Goal: Information Seeking & Learning: Learn about a topic

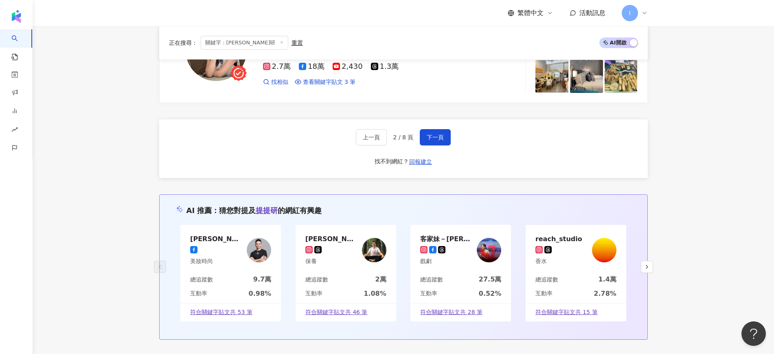
scroll to position [1333, 0]
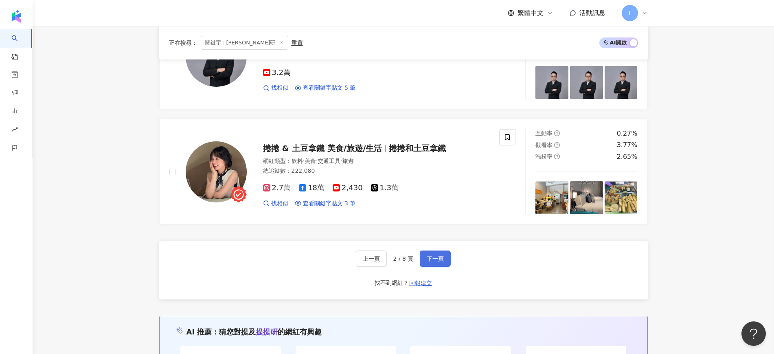
click at [433, 255] on span "下一頁" at bounding box center [435, 258] width 17 height 7
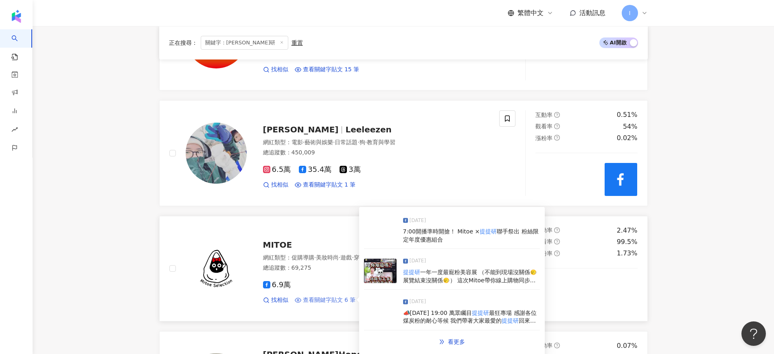
scroll to position [587, 0]
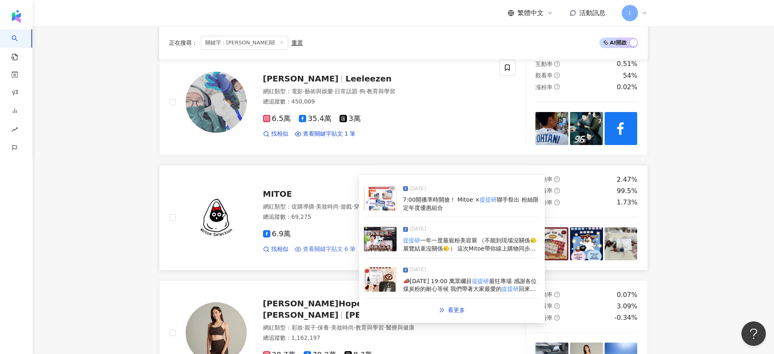
drag, startPoint x: 334, startPoint y: 248, endPoint x: 329, endPoint y: 251, distance: 6.0
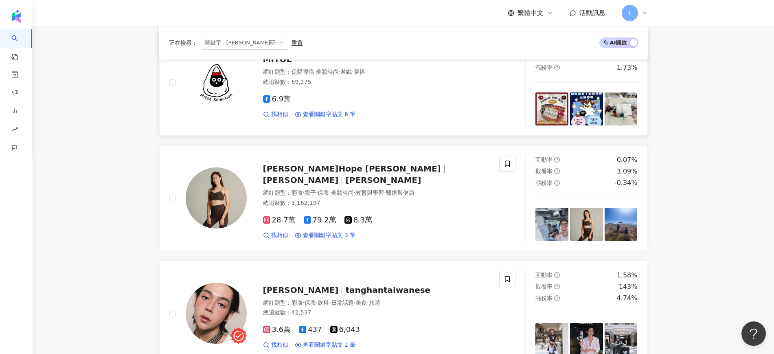
scroll to position [790, 0]
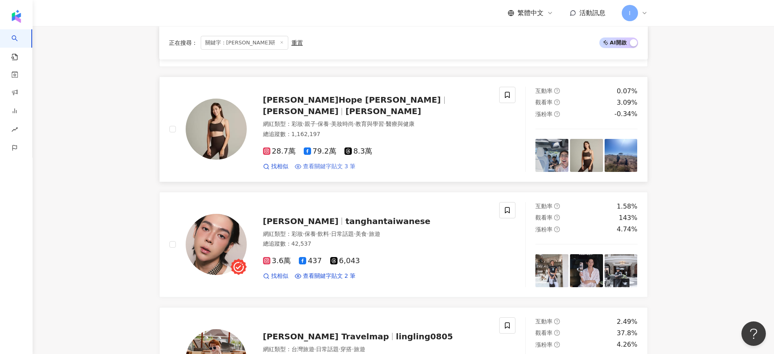
click at [338, 163] on span "查看關鍵字貼文 3 筆" at bounding box center [329, 167] width 53 height 8
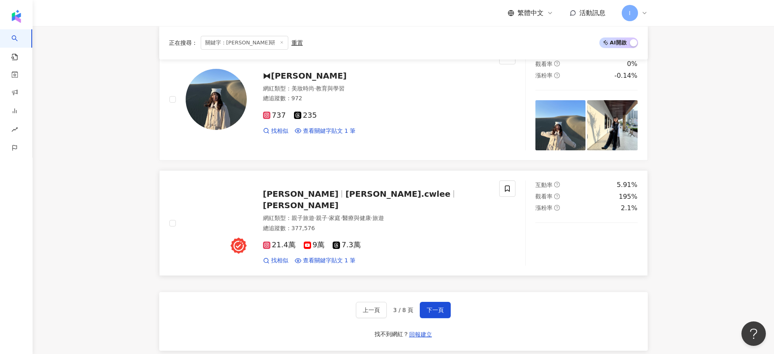
scroll to position [1350, 0]
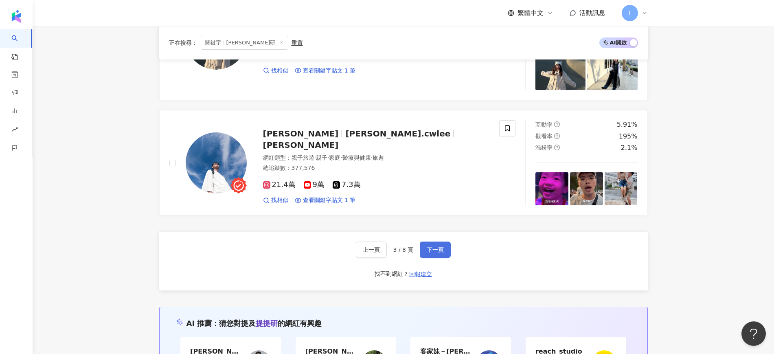
click at [431, 246] on span "下一頁" at bounding box center [435, 249] width 17 height 7
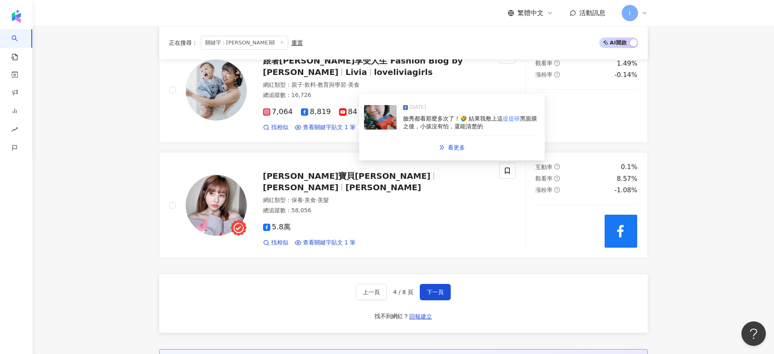
scroll to position [1360, 0]
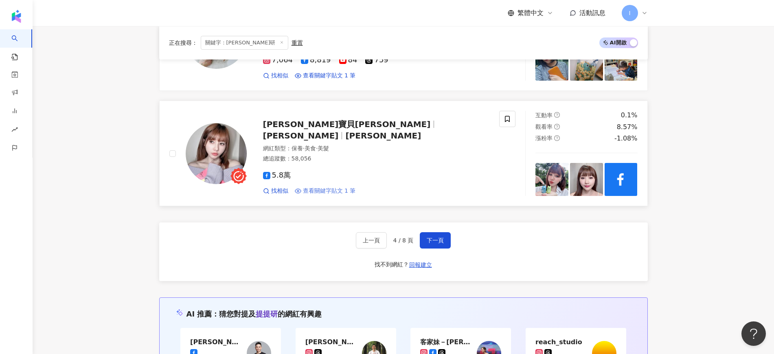
click at [323, 187] on span "查看關鍵字貼文 1 筆" at bounding box center [329, 191] width 53 height 8
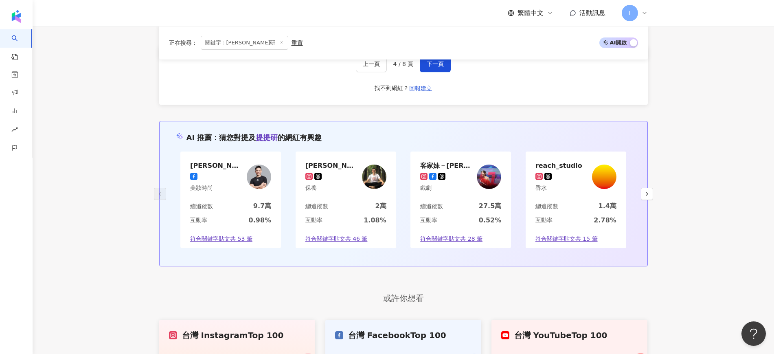
scroll to position [1461, 0]
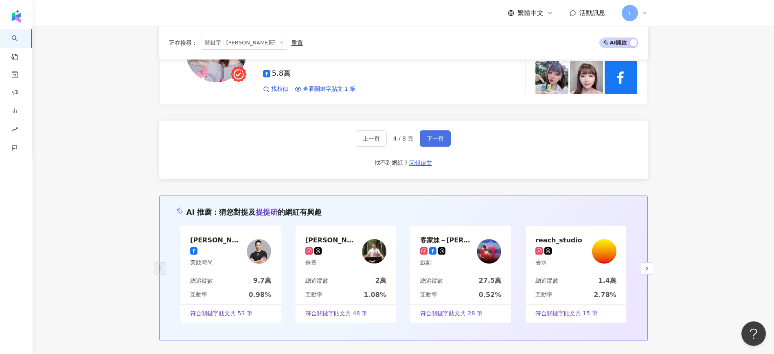
click at [439, 136] on span "下一頁" at bounding box center [435, 138] width 17 height 7
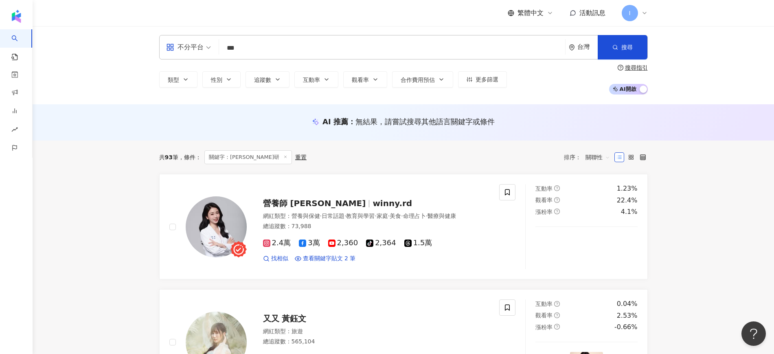
scroll to position [0, 0]
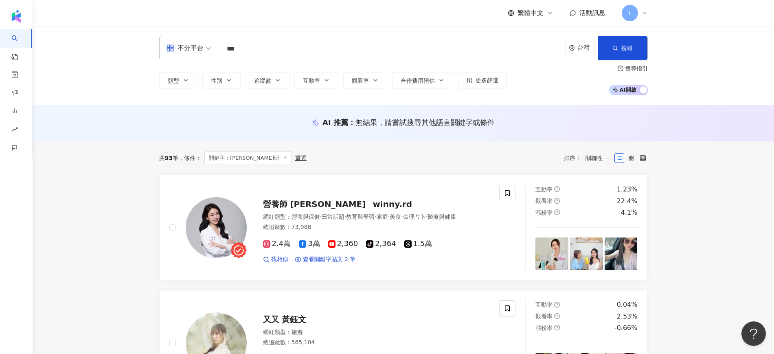
click at [337, 53] on input "***" at bounding box center [392, 48] width 340 height 15
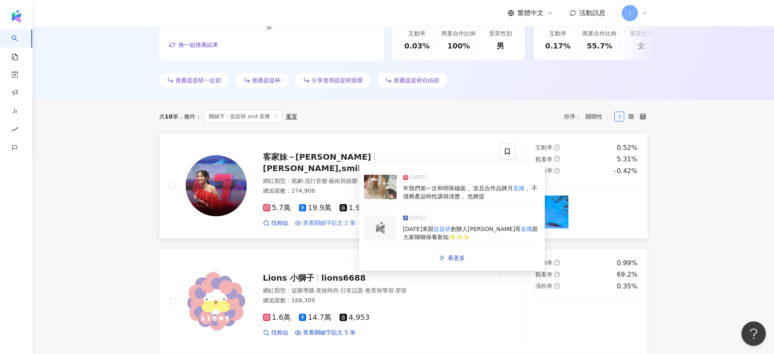
scroll to position [208, 0]
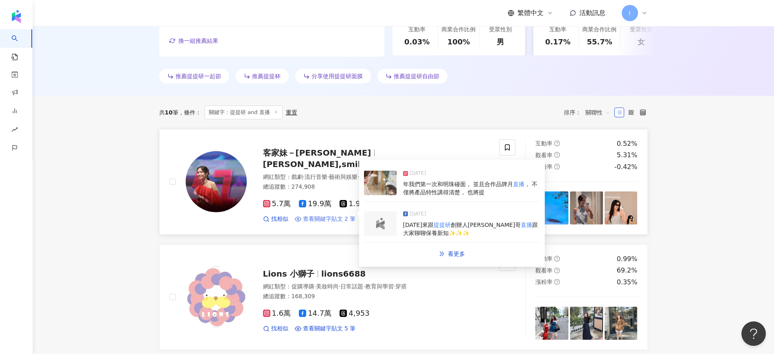
click at [331, 215] on span "查看關鍵字貼文 2 筆" at bounding box center [329, 219] width 53 height 8
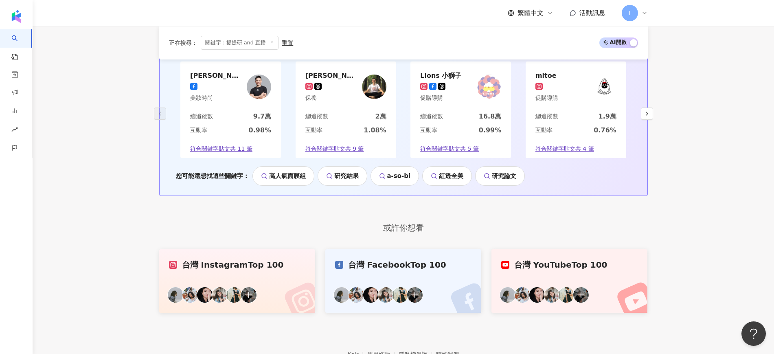
scroll to position [1481, 0]
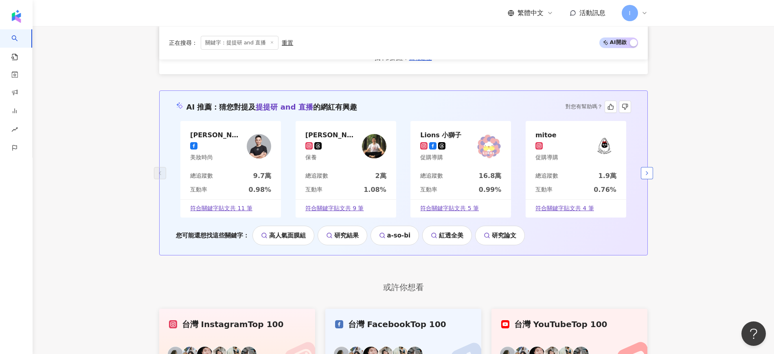
click at [648, 171] on icon "button" at bounding box center [647, 173] width 7 height 7
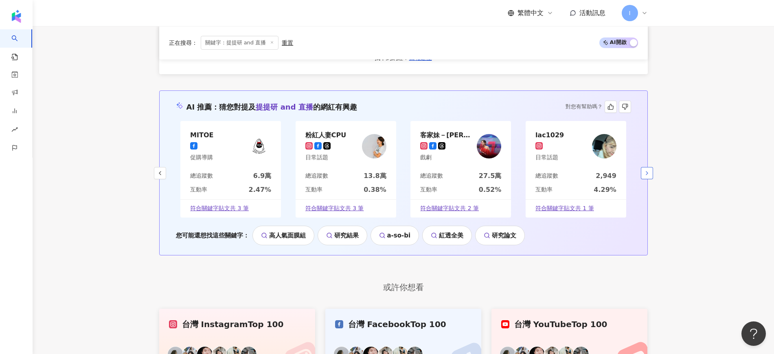
drag, startPoint x: 648, startPoint y: 171, endPoint x: 643, endPoint y: 171, distance: 4.9
click at [643, 171] on button "button" at bounding box center [647, 173] width 12 height 12
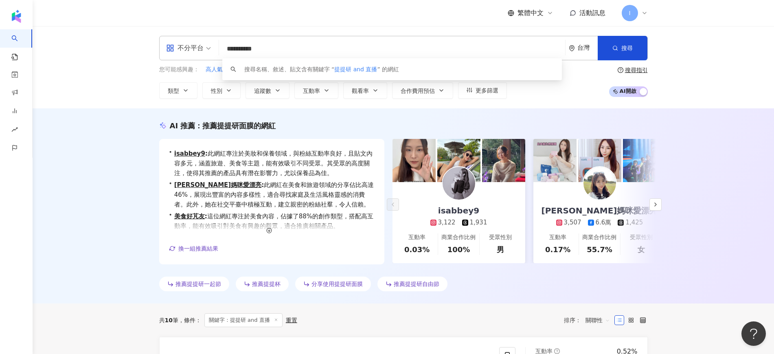
scroll to position [0, 0]
drag, startPoint x: 246, startPoint y: 50, endPoint x: 214, endPoint y: 53, distance: 32.3
click at [214, 53] on div "**********" at bounding box center [403, 48] width 489 height 24
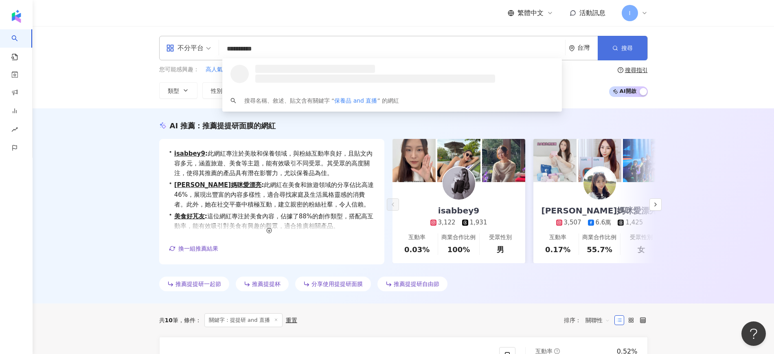
type input "**********"
click at [626, 53] on button "搜尋" at bounding box center [623, 48] width 50 height 24
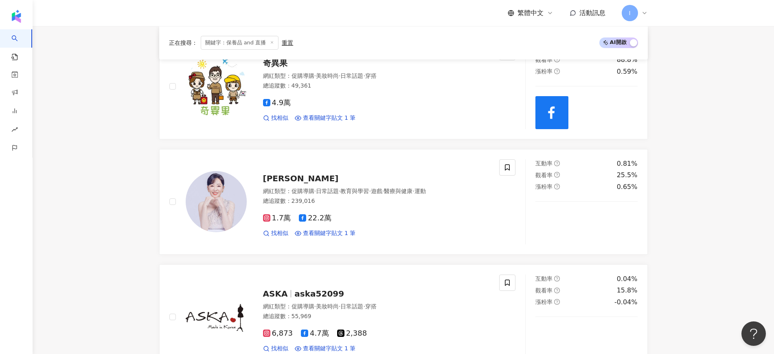
scroll to position [327, 0]
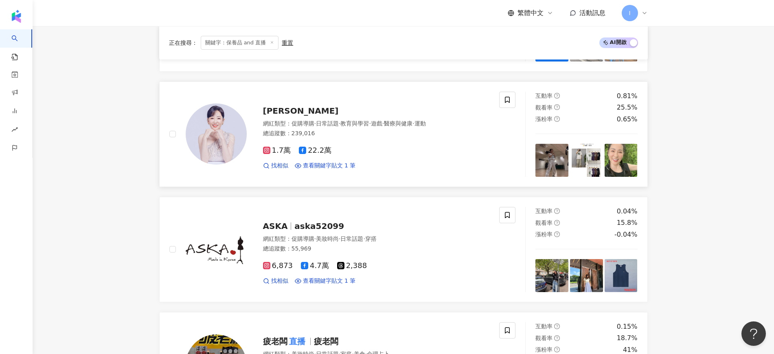
click at [292, 101] on div "況明潔 網紅類型 ： 促購導購 · 日常話題 · 教育與學習 · 遊戲 · 醫療與健康 · 運動 總追蹤數 ： 239,016 1.7萬 22.2萬 找相似 …" at bounding box center [368, 134] width 243 height 71
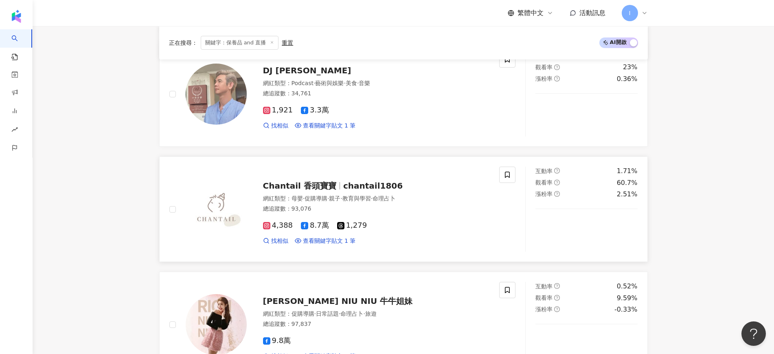
scroll to position [887, 0]
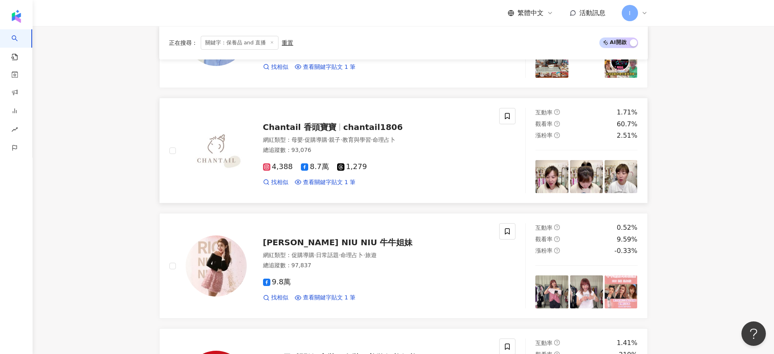
click at [305, 164] on icon at bounding box center [304, 166] width 7 height 7
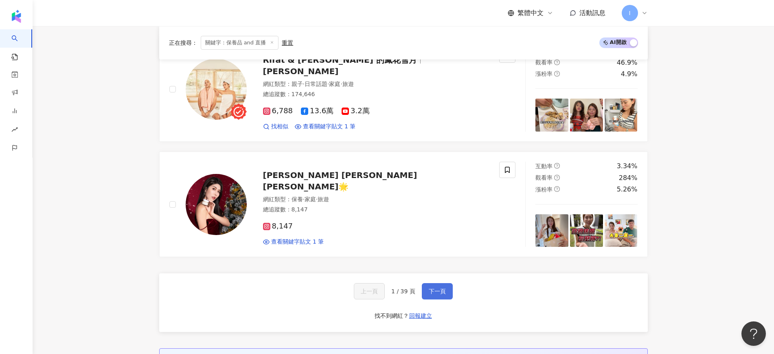
click at [439, 292] on span "下一頁" at bounding box center [437, 291] width 17 height 7
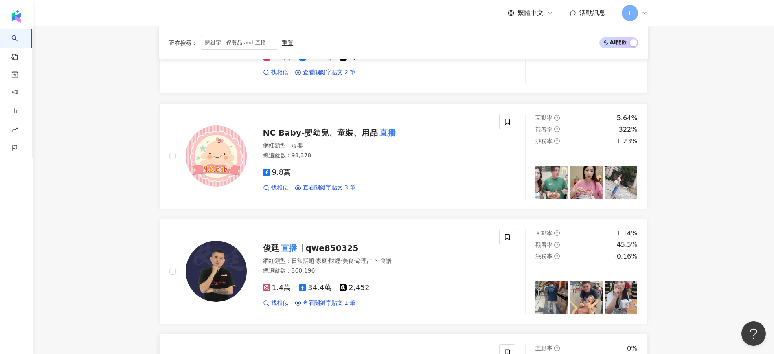
scroll to position [1091, 0]
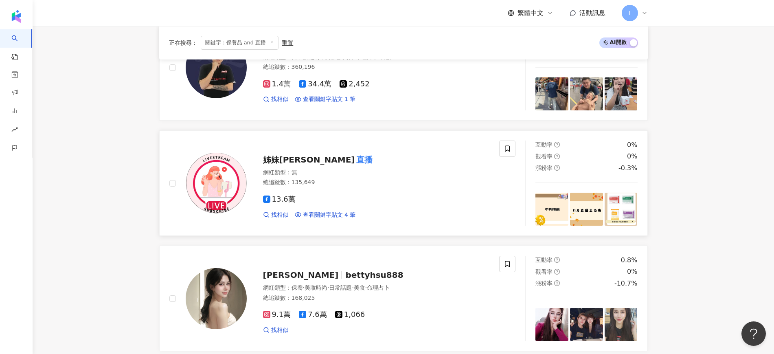
click at [288, 196] on span "13.6萬" at bounding box center [279, 199] width 33 height 9
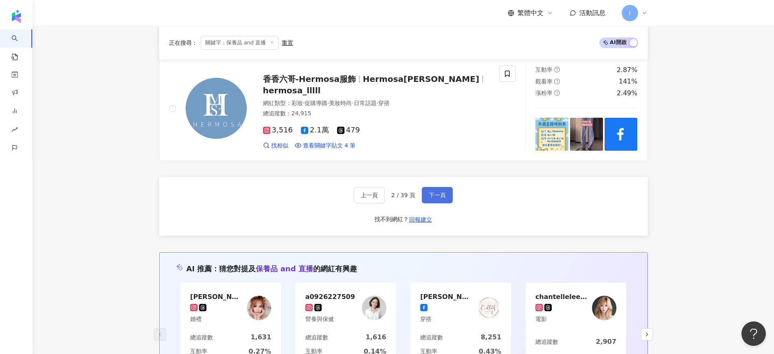
click at [443, 192] on span "下一頁" at bounding box center [437, 195] width 17 height 7
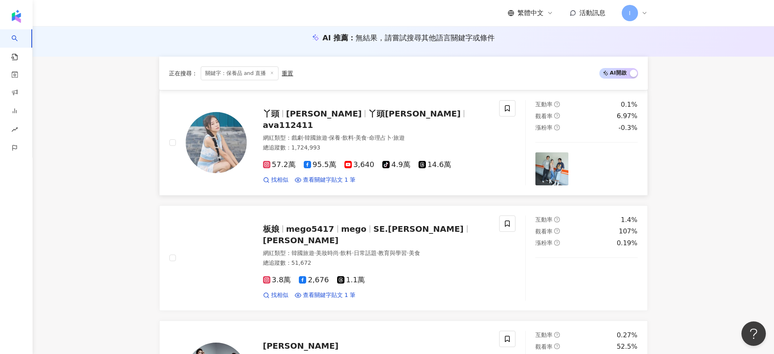
scroll to position [0, 0]
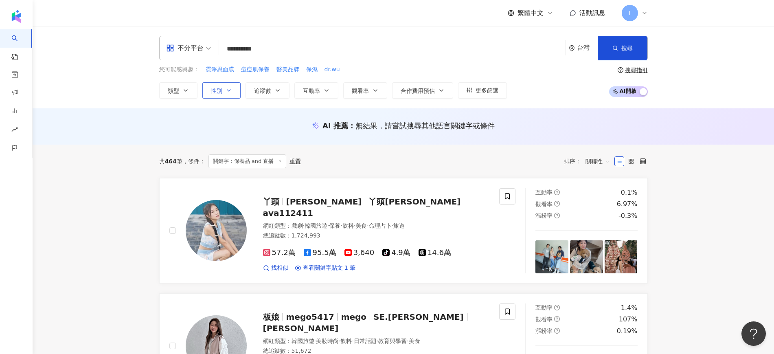
click at [224, 92] on button "性別" at bounding box center [221, 90] width 38 height 16
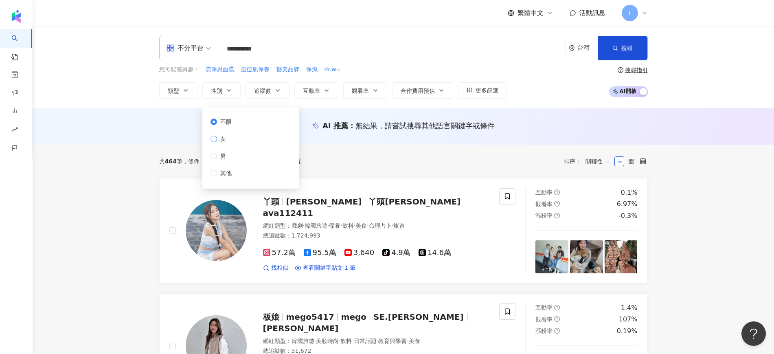
click at [231, 136] on label "女" at bounding box center [223, 138] width 24 height 9
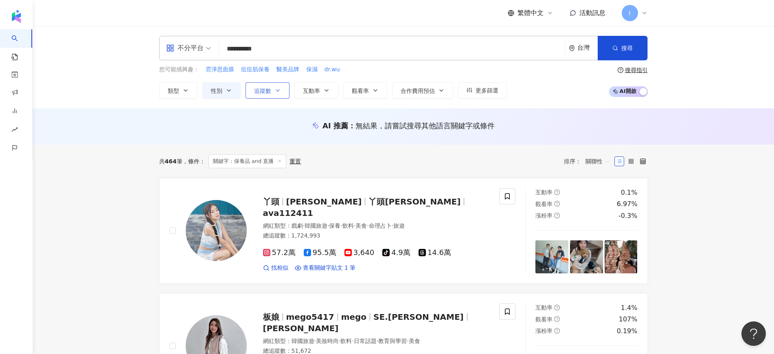
click at [270, 94] on button "追蹤數" at bounding box center [268, 90] width 44 height 16
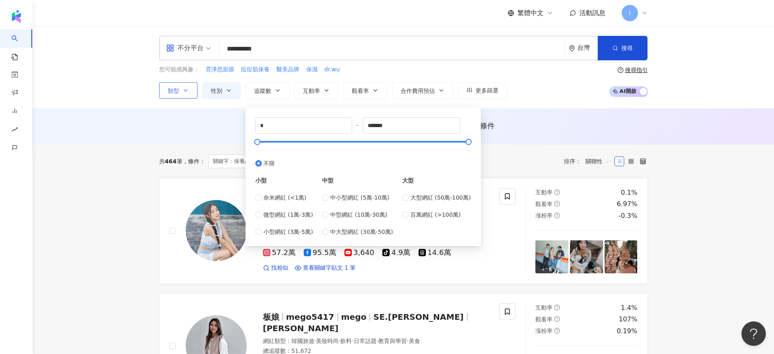
click at [172, 93] on span "類型" at bounding box center [173, 91] width 11 height 7
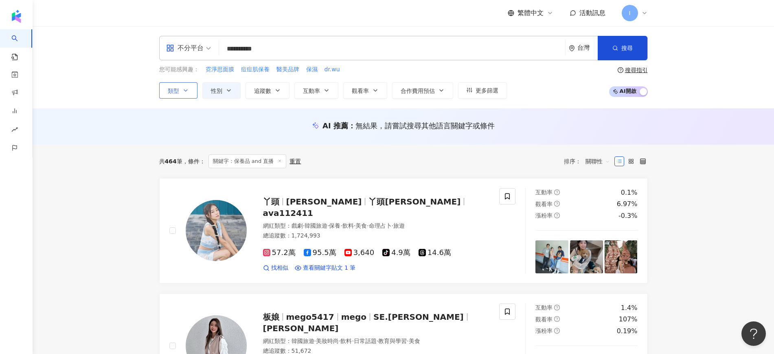
click at [174, 92] on span "類型" at bounding box center [173, 91] width 11 height 7
click at [180, 94] on button "類型" at bounding box center [178, 90] width 38 height 16
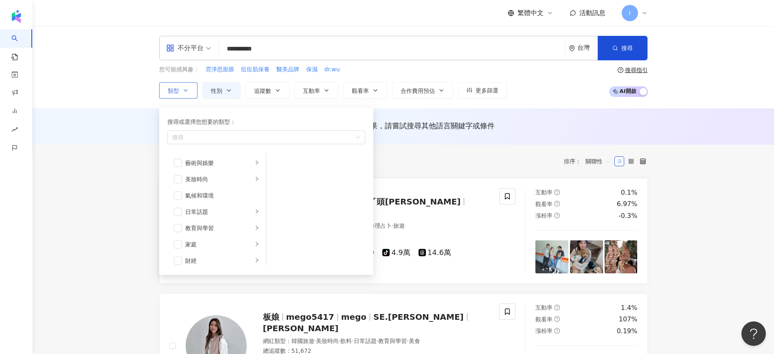
click at [180, 94] on button "類型 搜尋或選擇您想要的類型： 搜尋 藝術與娛樂 美妝時尚 氣候和環境 日常話題 教育與學習 家庭 財經 美食 命理占卜 遊戲 法政社會 生活風格 影視娛樂 …" at bounding box center [178, 90] width 38 height 16
click at [375, 91] on icon "button" at bounding box center [375, 90] width 7 height 7
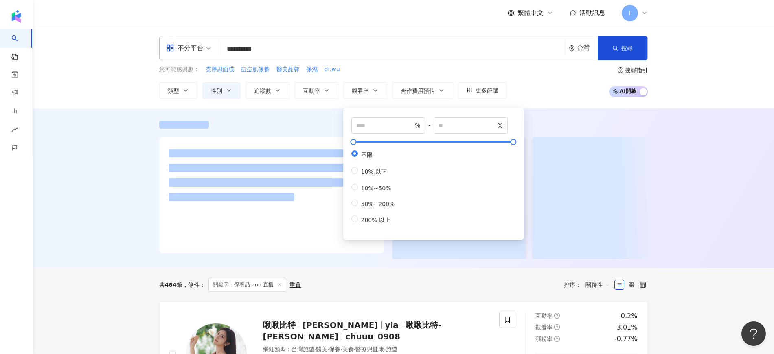
click at [446, 73] on div "您可能感興趣： 霓淨思面膜 痘痘肌保養 醫美品牌 保濕 dr.wu" at bounding box center [333, 69] width 348 height 9
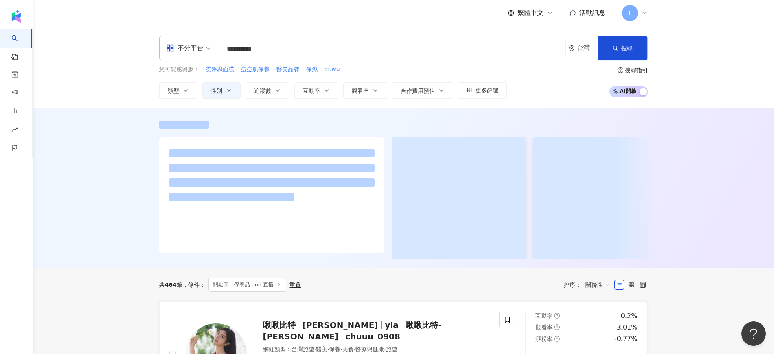
click at [207, 52] on span "不分平台" at bounding box center [188, 48] width 45 height 13
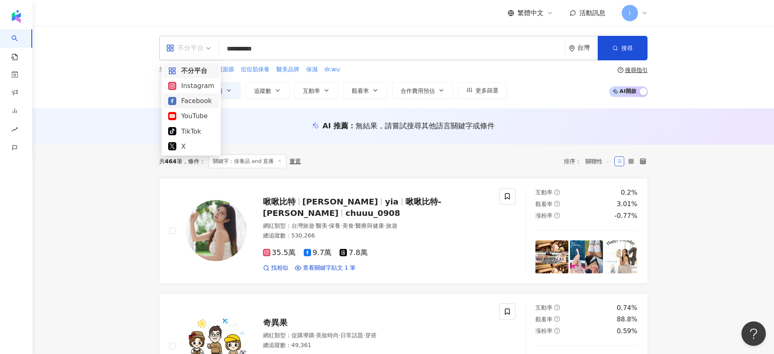
click at [191, 98] on div "Facebook" at bounding box center [191, 101] width 46 height 10
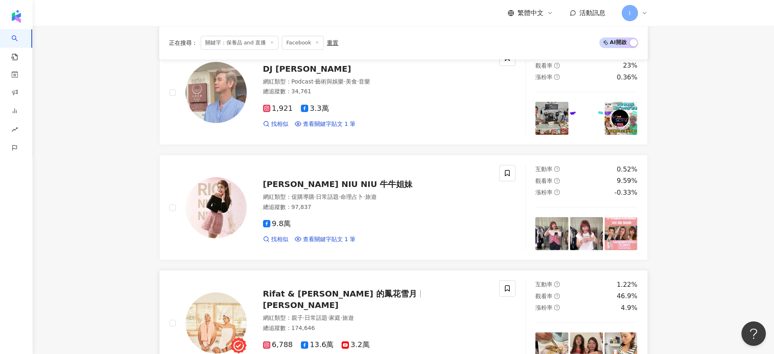
scroll to position [611, 0]
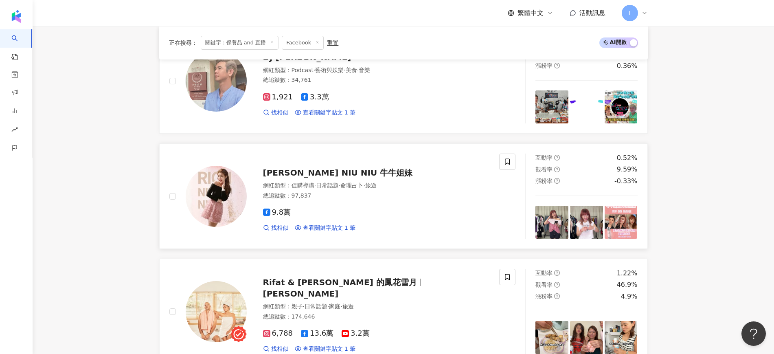
click at [266, 214] on icon at bounding box center [266, 212] width 7 height 7
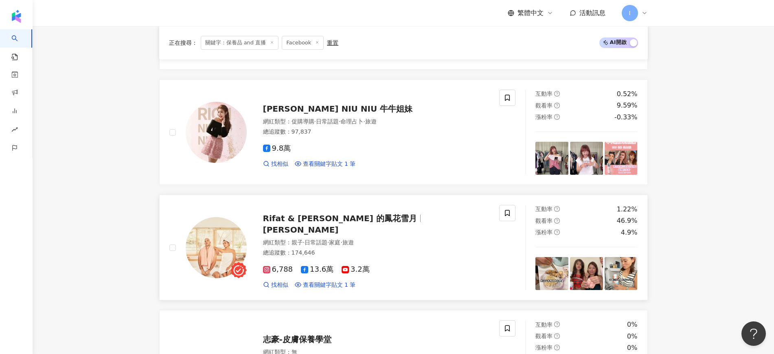
scroll to position [713, 0]
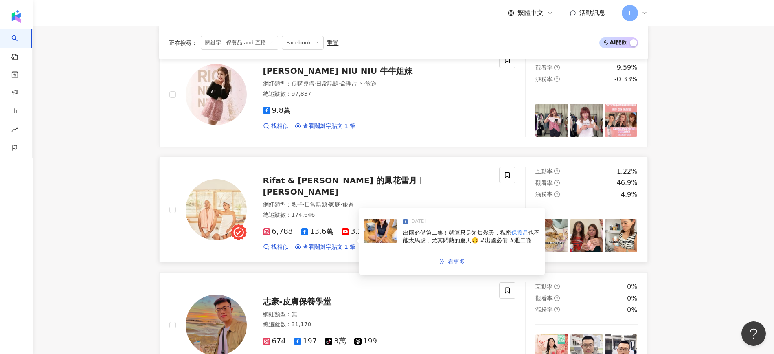
click at [454, 260] on span "看更多" at bounding box center [456, 261] width 17 height 7
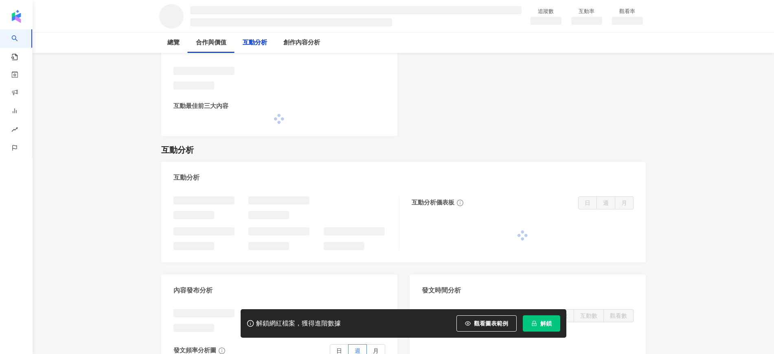
scroll to position [764, 0]
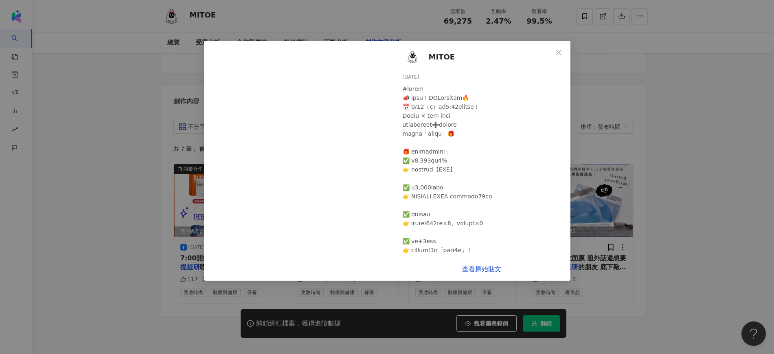
click at [651, 133] on div "MITOE 2025/7/28 117 116 43 查看原始貼文" at bounding box center [387, 177] width 774 height 354
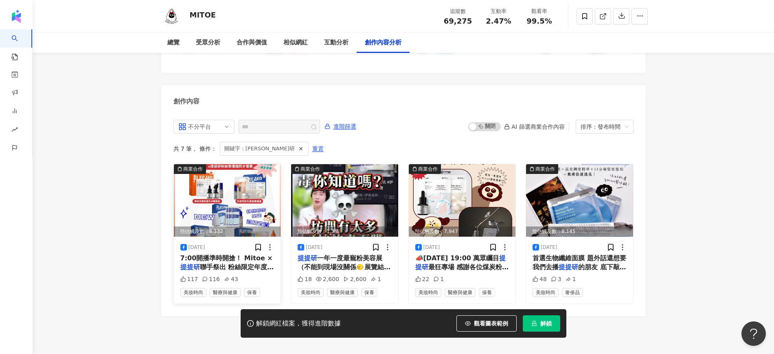
click at [240, 179] on img at bounding box center [227, 200] width 107 height 73
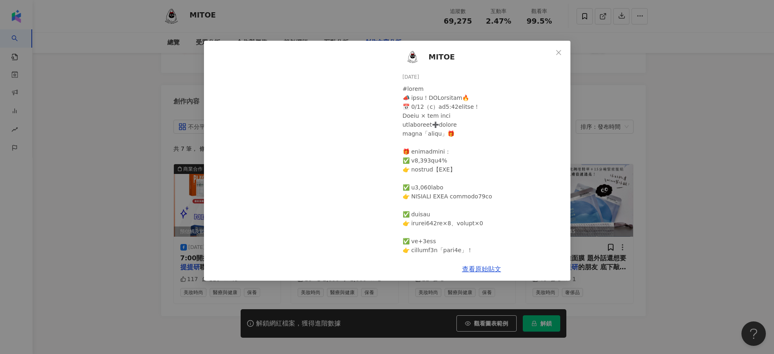
click at [639, 146] on div "MITOE 2025/7/28 117 116 43 查看原始貼文" at bounding box center [387, 177] width 774 height 354
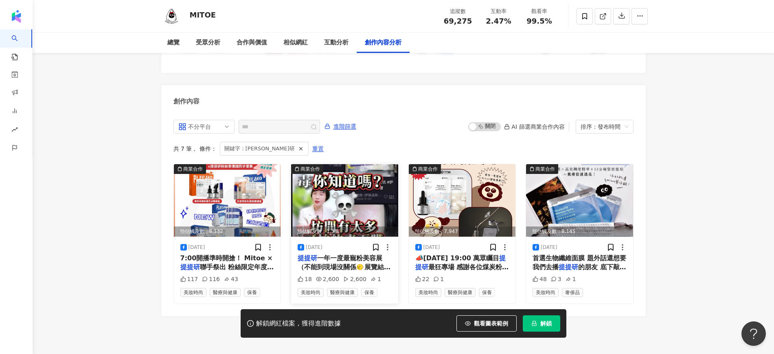
click at [356, 164] on img at bounding box center [344, 200] width 107 height 73
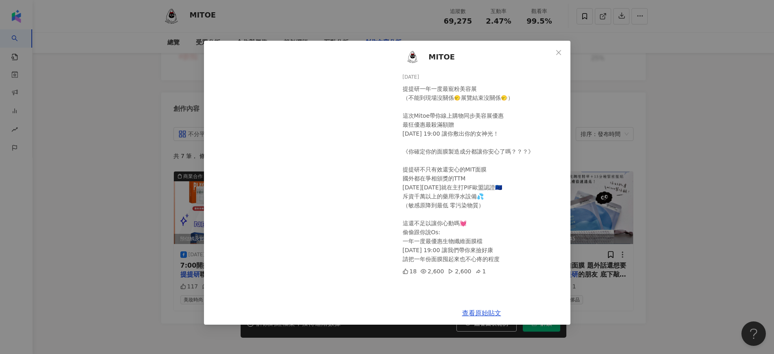
scroll to position [2162, 0]
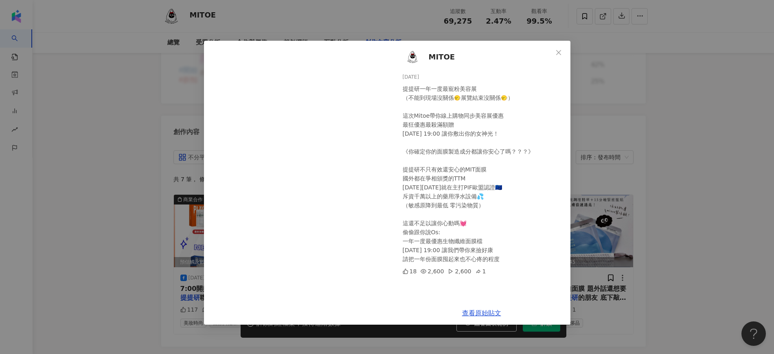
click at [701, 152] on div "MITOE 2025/7/28 提提研一年一度最寵粉美容展 （不能到現場沒關係🙂‍↔️展覽結束沒關係🙂‍↔️） 這次Mitoe帶你線上購物同步美容展優惠 最狂…" at bounding box center [387, 177] width 774 height 354
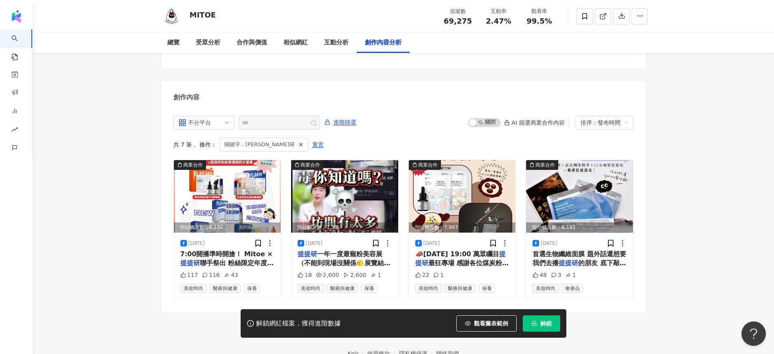
scroll to position [2213, 0]
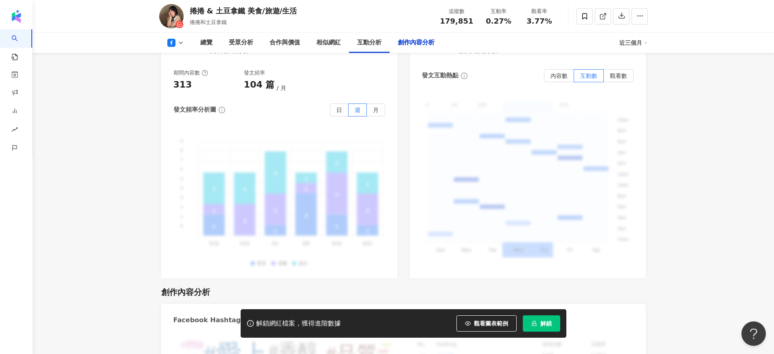
scroll to position [2189, 0]
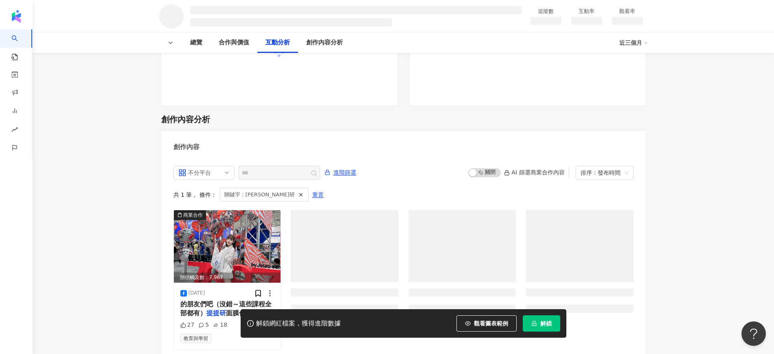
scroll to position [793, 0]
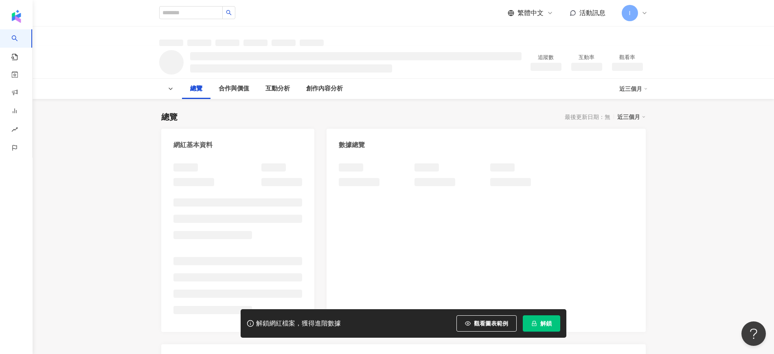
scroll to position [204, 0]
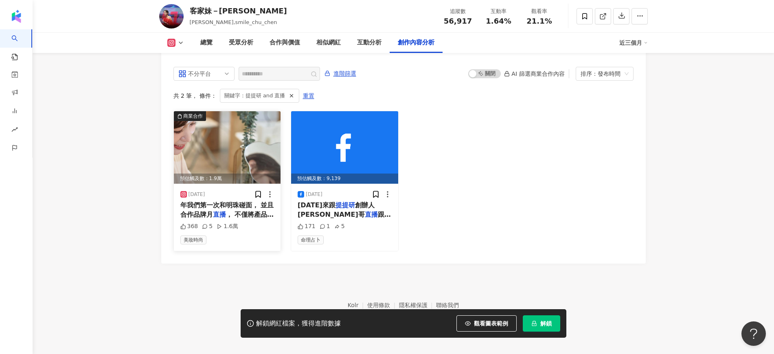
scroll to position [2514, 0]
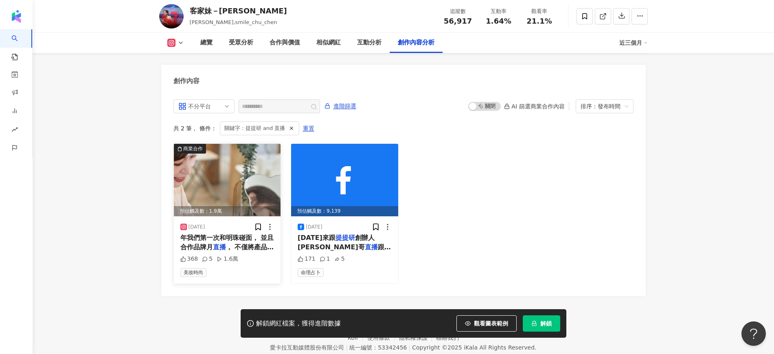
click at [251, 243] on span "， 不僅將產品特性講得清楚， 也將提" at bounding box center [227, 251] width 94 height 17
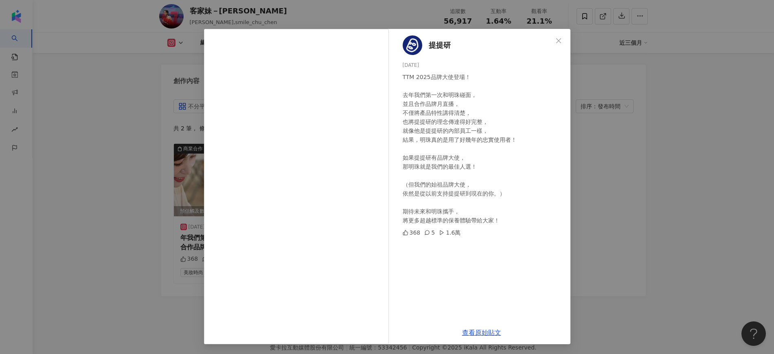
click at [619, 174] on div "提提研 2025/2/27 TTM 2025品牌大使登場！ 去年我們第一次和明珠碰面， 並且合作品牌月直播， 不僅將產品特性講得清楚， 也將提提研的理念傳達得…" at bounding box center [387, 177] width 774 height 354
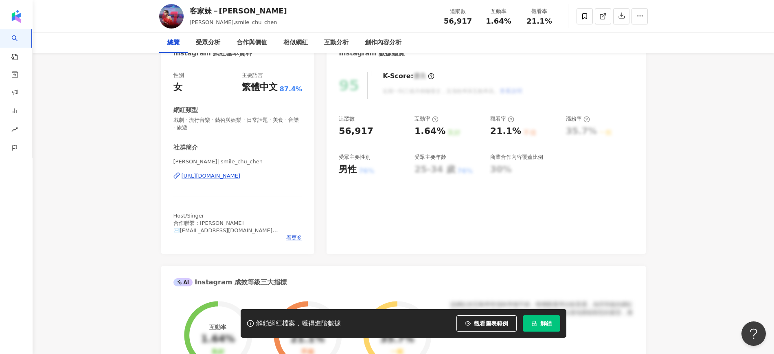
scroll to position [0, 0]
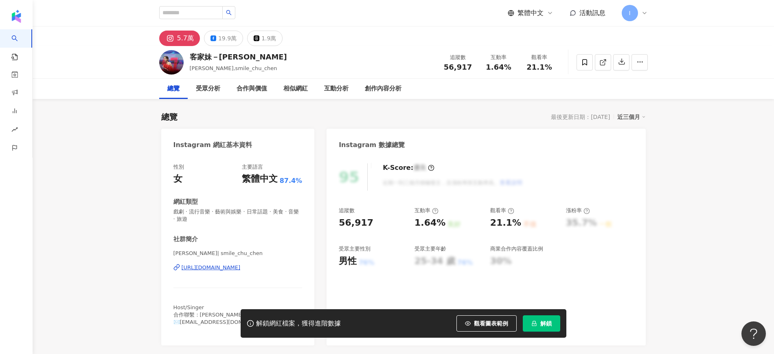
click at [241, 268] on div "https://www.instagram.com/smile_chu_chen/" at bounding box center [211, 267] width 59 height 7
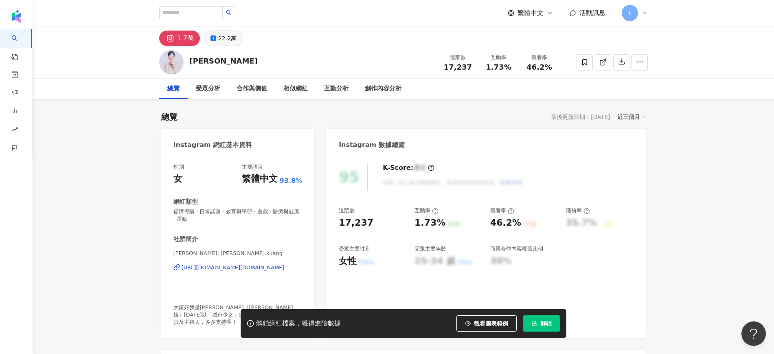
click at [222, 38] on div "22.2萬" at bounding box center [227, 38] width 18 height 11
click at [235, 31] on button "22.2萬" at bounding box center [223, 38] width 39 height 15
click at [232, 36] on div "22.2萬" at bounding box center [227, 38] width 18 height 11
click at [232, 42] on div "22.2萬" at bounding box center [227, 38] width 18 height 11
click at [215, 84] on div "受眾分析" at bounding box center [208, 89] width 24 height 10
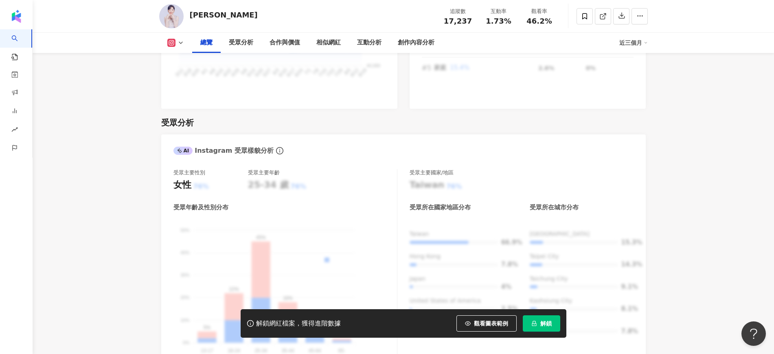
scroll to position [536, 0]
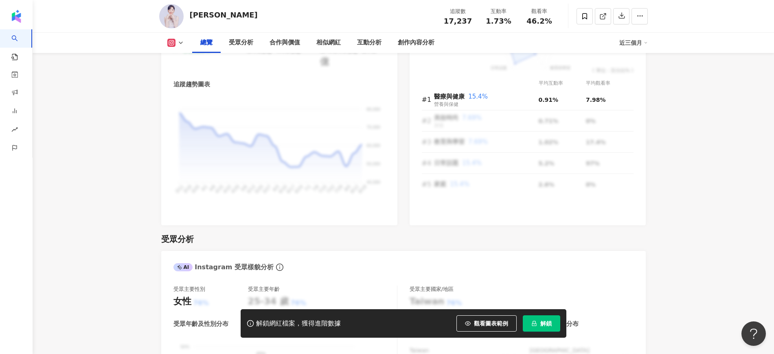
click at [172, 47] on div "總覽 受眾分析 合作與價值 相似網紅 互動分析 創作內容分析 近三個月" at bounding box center [403, 43] width 489 height 20
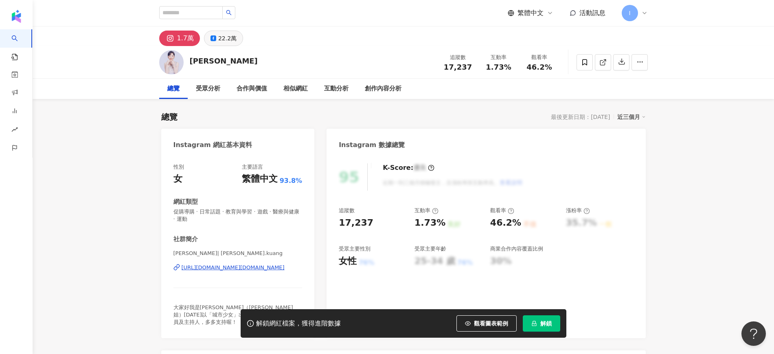
click at [225, 35] on div "22.2萬" at bounding box center [227, 38] width 18 height 11
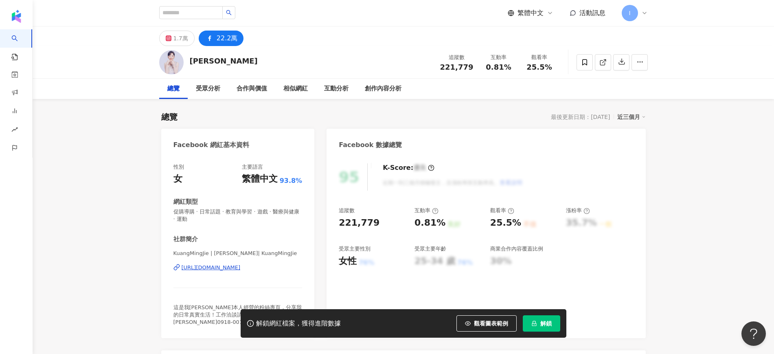
click at [230, 269] on div "https://www.facebook.com/235926569854786" at bounding box center [211, 267] width 59 height 7
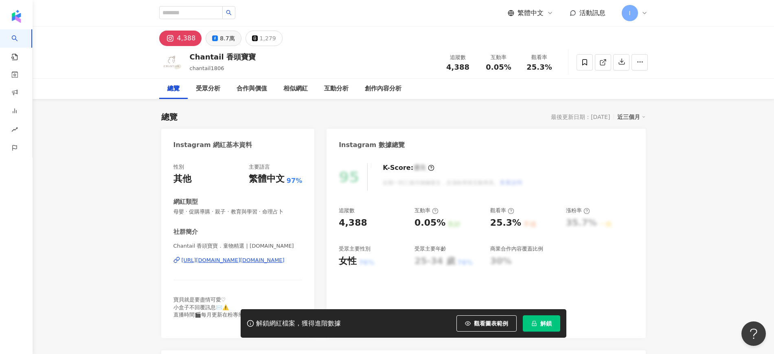
click at [223, 38] on div "8.7萬" at bounding box center [227, 38] width 15 height 11
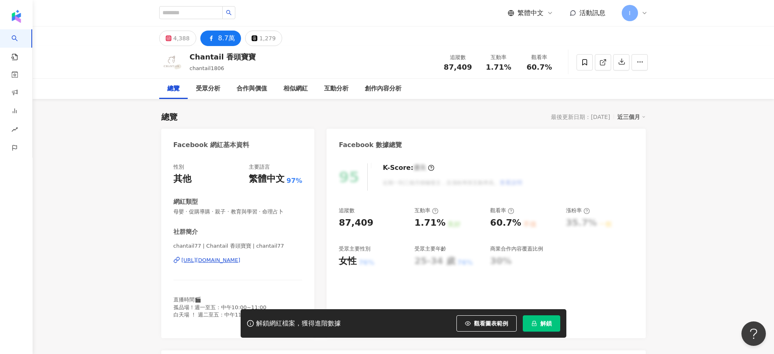
click at [241, 263] on div "[URL][DOMAIN_NAME]" at bounding box center [211, 260] width 59 height 7
click at [257, 264] on div "chantail77 | Chantail 香頭寶寶 | chantail77 [URL][DOMAIN_NAME]" at bounding box center [238, 266] width 129 height 48
click at [241, 259] on div "[URL][DOMAIN_NAME]" at bounding box center [211, 260] width 59 height 7
click at [241, 259] on div "https://www.facebook.com/1509096979340603" at bounding box center [211, 260] width 59 height 7
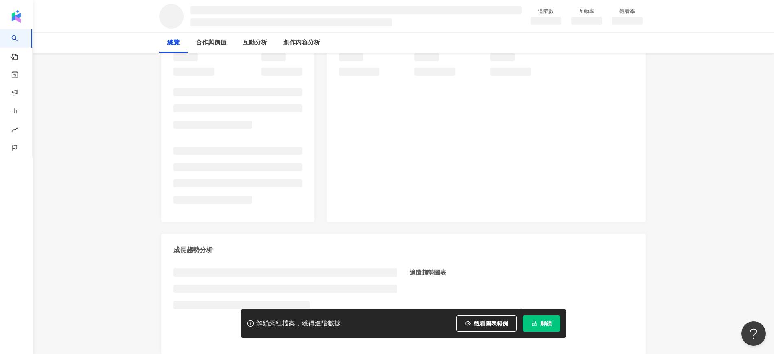
scroll to position [153, 0]
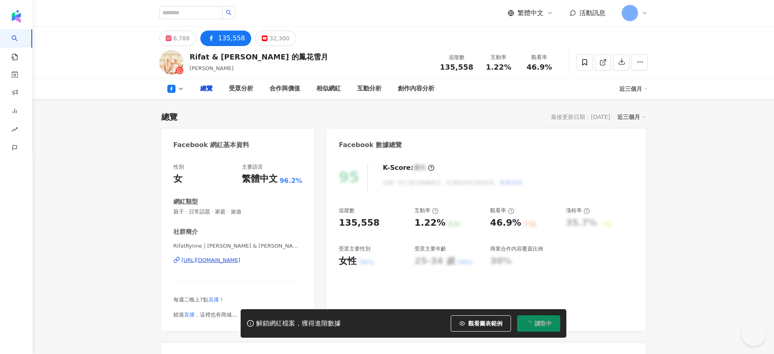
type input "**********"
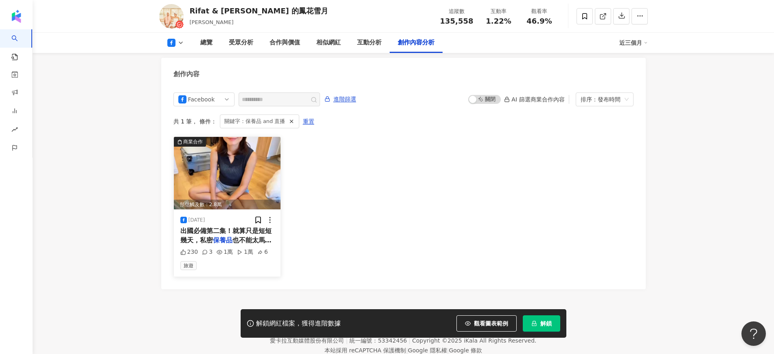
click at [224, 209] on div "2025/7/15 出國必備第二集！就算只是短短幾天，私密 保養品 也不能太馬虎，尤其悶熱的夏天🥴 #出國必備 #週二晚上7點 直播 230 3 1萬 1萬 …" at bounding box center [227, 242] width 107 height 67
click at [220, 227] on span "出國必備第二集！就算只是短短幾天，私密" at bounding box center [225, 235] width 91 height 17
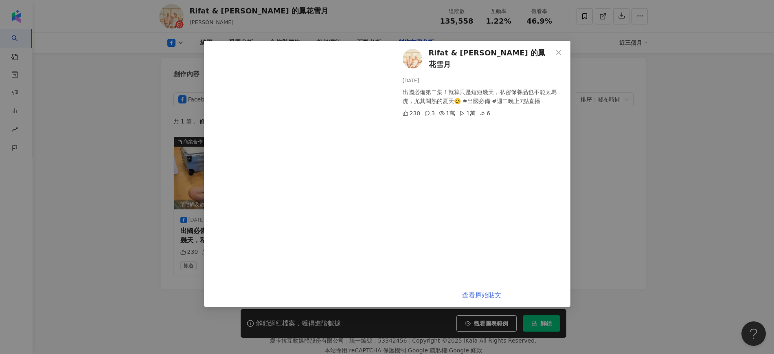
click at [479, 293] on link "查看原始貼文" at bounding box center [481, 295] width 39 height 8
click at [83, 182] on div "Rifat & Rynne 的鳳花雪月 2025/7/15 出國必備第二集！就算只是短短幾天，私密保養品也不能太馬虎，尤其悶熱的夏天🥴 #出國必備 #週二晚上…" at bounding box center [387, 177] width 774 height 354
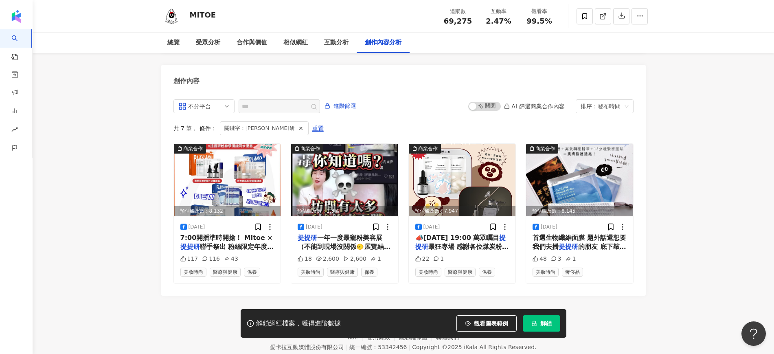
scroll to position [2213, 0]
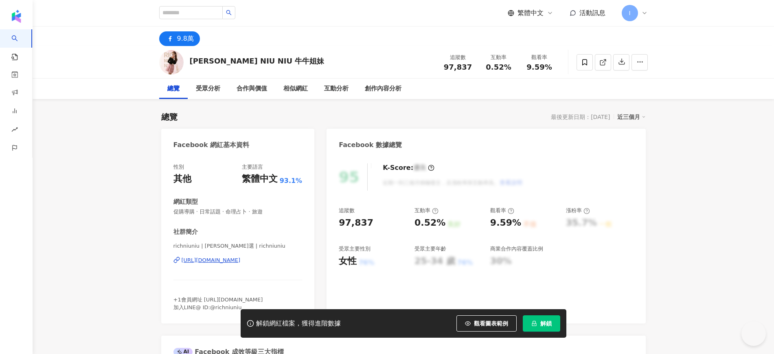
click at [241, 260] on div "https://www.facebook.com/218295201530617" at bounding box center [211, 260] width 59 height 7
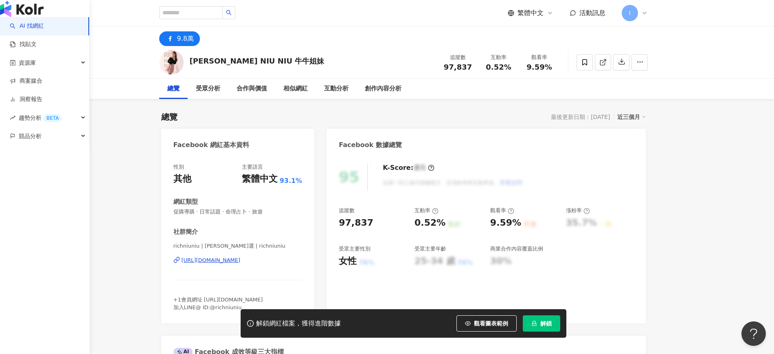
click at [20, 30] on link "AI 找網紅" at bounding box center [27, 26] width 34 height 8
click at [18, 48] on link "找貼文" at bounding box center [23, 44] width 27 height 8
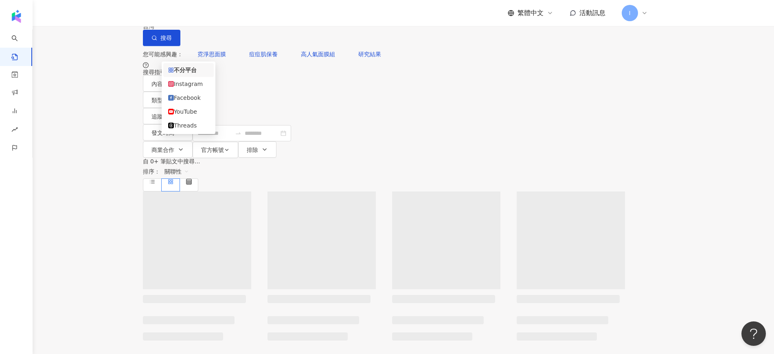
click at [176, 15] on div "不分平台" at bounding box center [162, 8] width 29 height 13
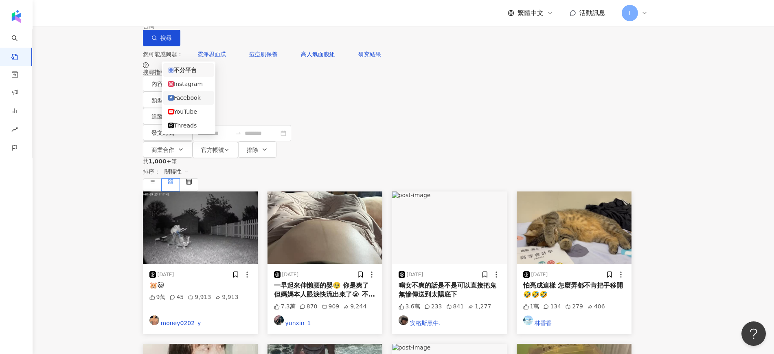
click at [183, 102] on div "Facebook" at bounding box center [188, 97] width 41 height 9
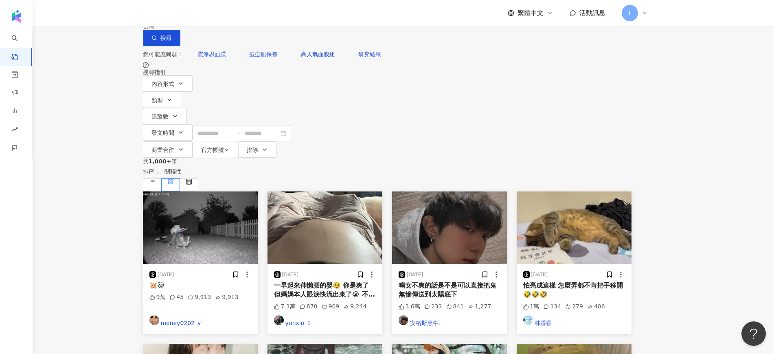
click at [265, 18] on input "search" at bounding box center [233, 9] width 74 height 18
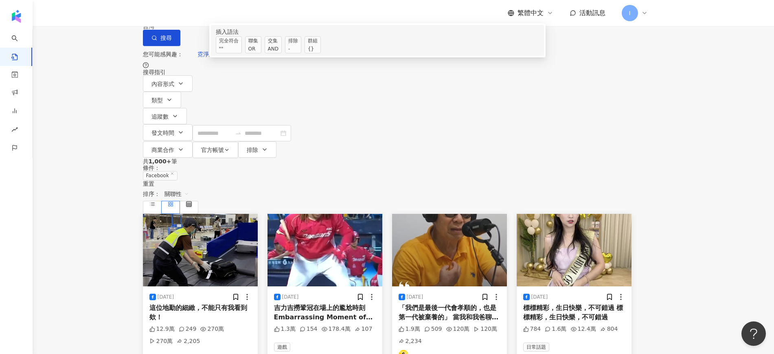
click at [279, 53] on div "AND" at bounding box center [273, 49] width 11 height 8
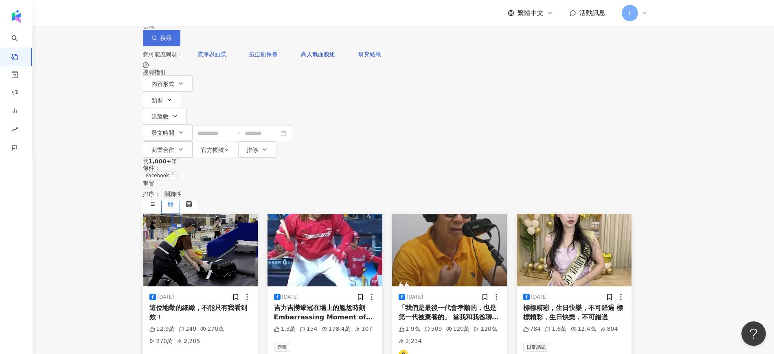
click at [172, 41] on span "搜尋" at bounding box center [165, 38] width 11 height 7
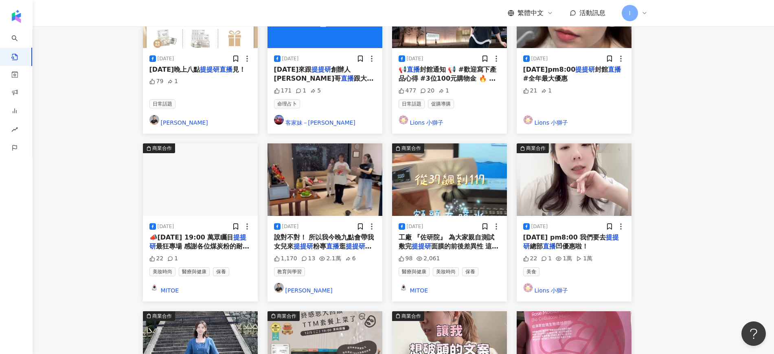
scroll to position [356, 0]
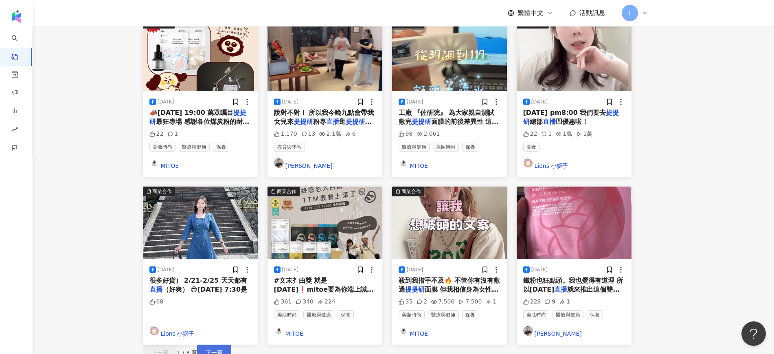
click at [223, 349] on span "下一頁" at bounding box center [214, 352] width 17 height 7
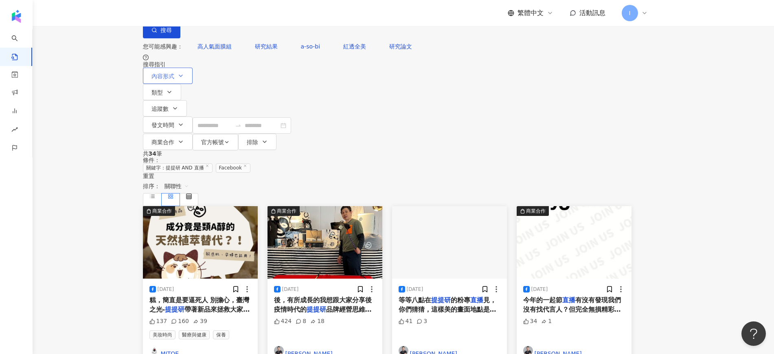
scroll to position [0, 0]
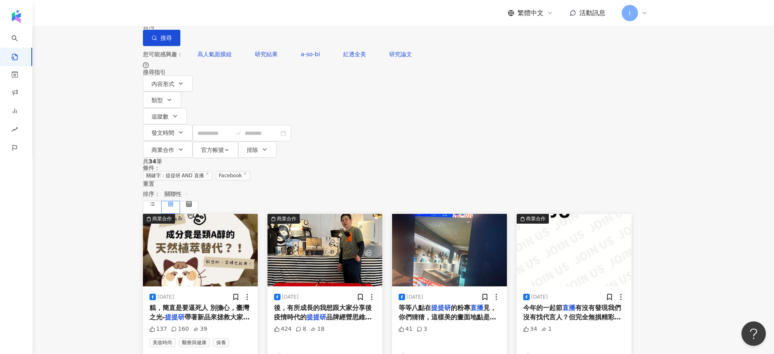
drag, startPoint x: 246, startPoint y: 47, endPoint x: 229, endPoint y: 53, distance: 18.3
click at [231, 18] on input "**********" at bounding box center [236, 9] width 74 height 18
click at [172, 41] on span "搜尋" at bounding box center [165, 38] width 11 height 7
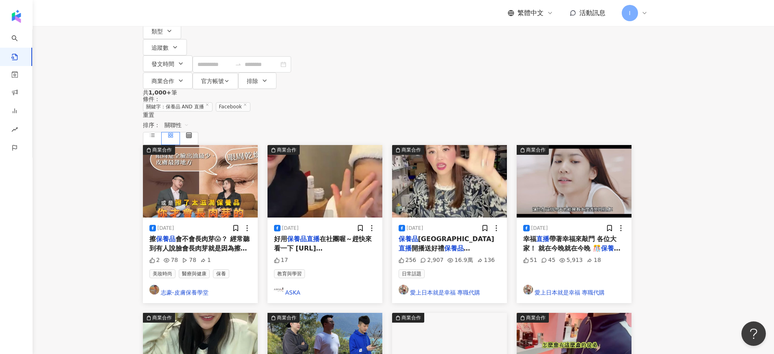
scroll to position [51, 0]
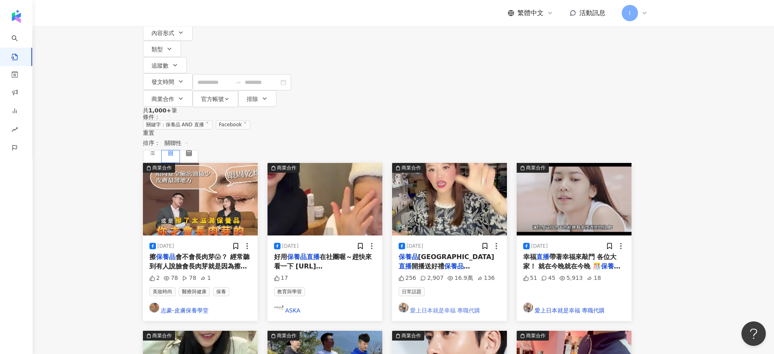
click at [491, 303] on link "愛上日本就是幸福 專職代購" at bounding box center [450, 309] width 102 height 12
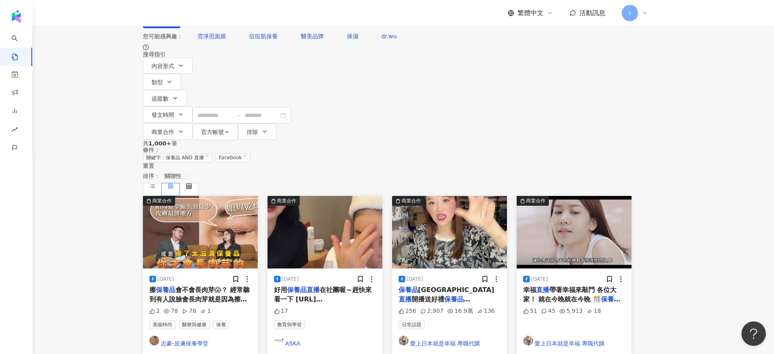
scroll to position [0, 0]
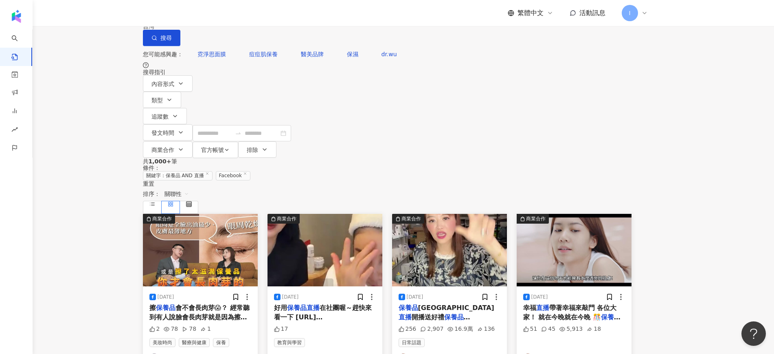
drag, startPoint x: 248, startPoint y: 48, endPoint x: 234, endPoint y: 46, distance: 14.1
click at [191, 46] on div "**********" at bounding box center [387, 23] width 489 height 46
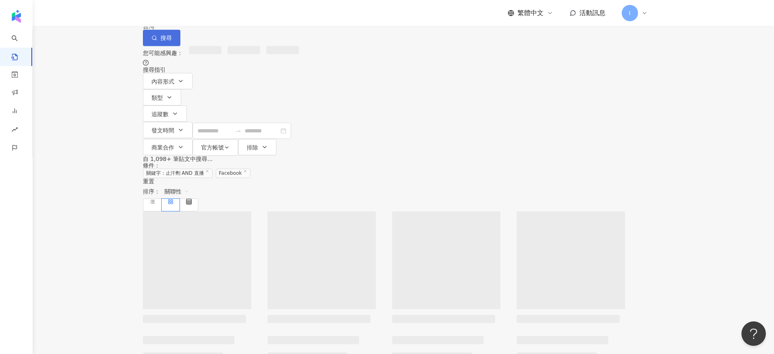
click at [157, 41] on span "button" at bounding box center [155, 38] width 6 height 7
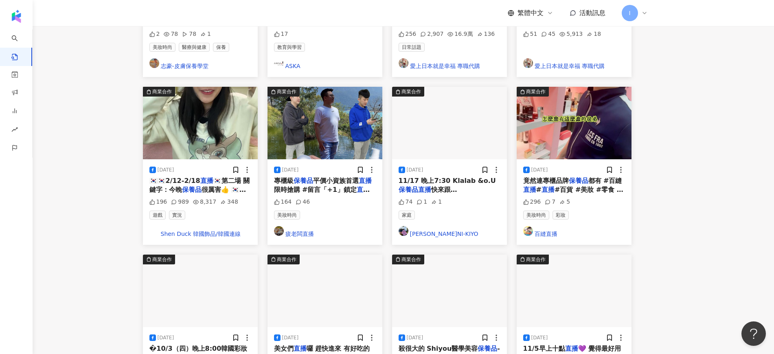
scroll to position [356, 0]
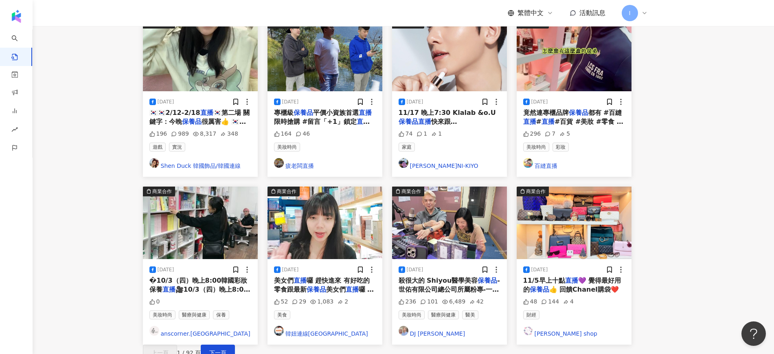
drag, startPoint x: 588, startPoint y: 170, endPoint x: 568, endPoint y: 210, distance: 45.0
drag, startPoint x: 568, startPoint y: 210, endPoint x: 425, endPoint y: 303, distance: 170.3
click at [235, 345] on button "下一頁" at bounding box center [218, 353] width 34 height 16
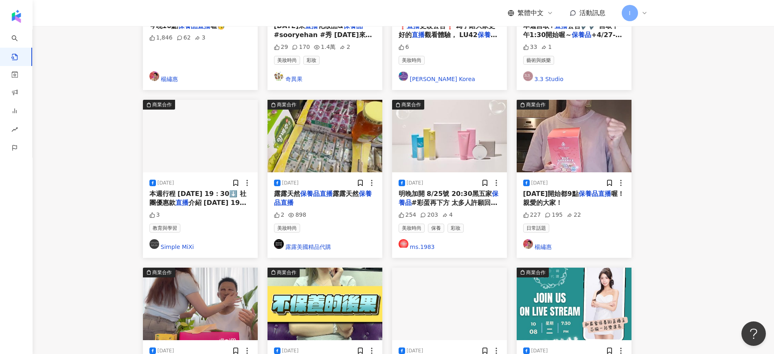
scroll to position [407, 0]
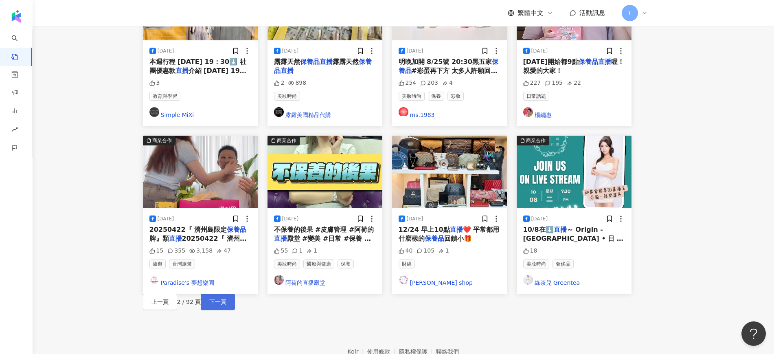
click at [226, 299] on span "下一頁" at bounding box center [217, 302] width 17 height 7
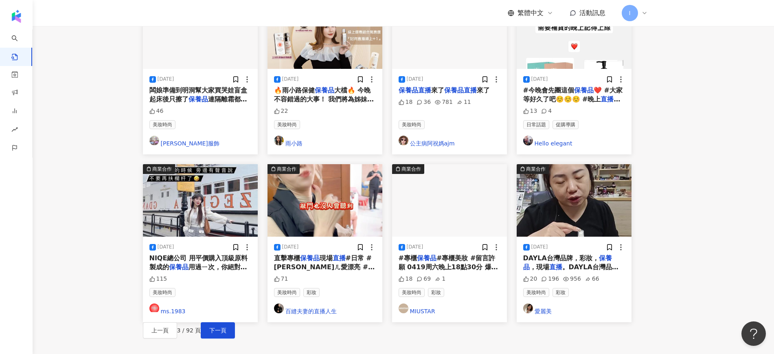
scroll to position [429, 0]
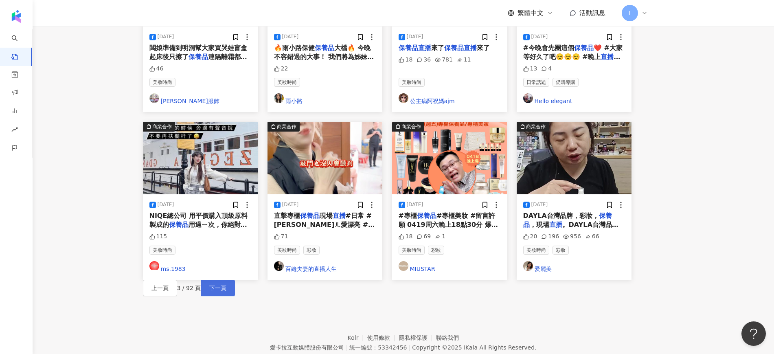
click at [226, 285] on span "下一頁" at bounding box center [217, 288] width 17 height 7
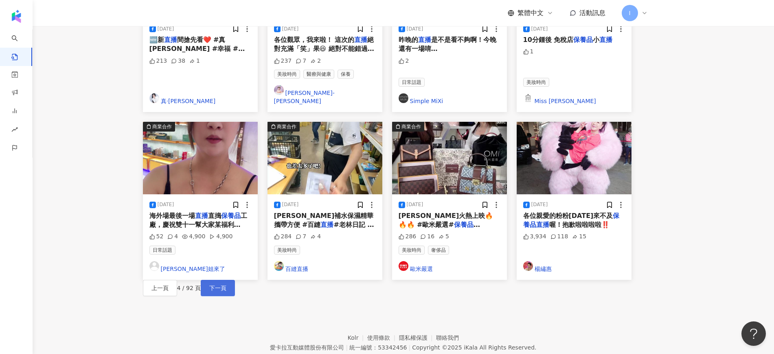
click at [226, 285] on span "下一頁" at bounding box center [217, 288] width 17 height 7
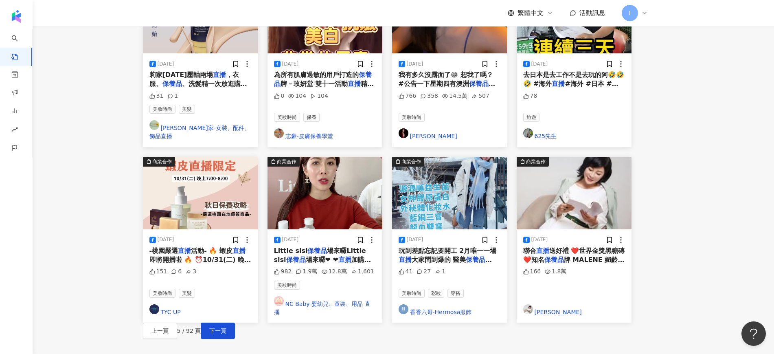
scroll to position [378, 0]
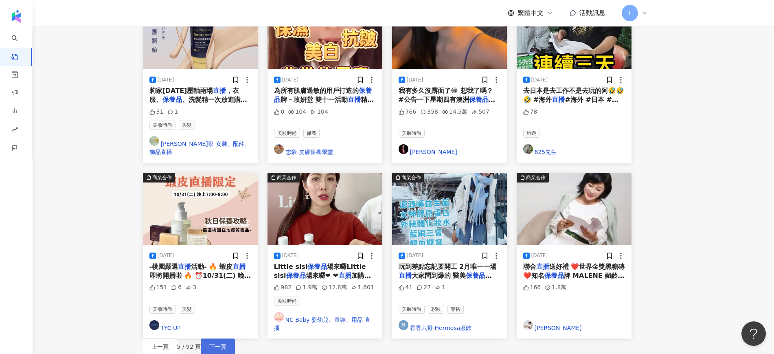
click at [226, 343] on span "下一頁" at bounding box center [217, 346] width 17 height 7
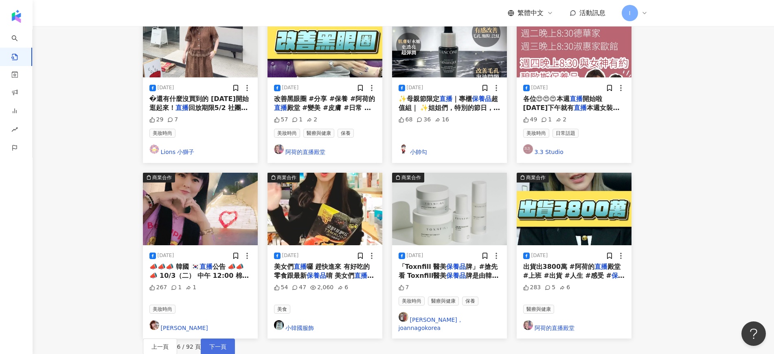
click at [226, 343] on span "下一頁" at bounding box center [217, 346] width 17 height 7
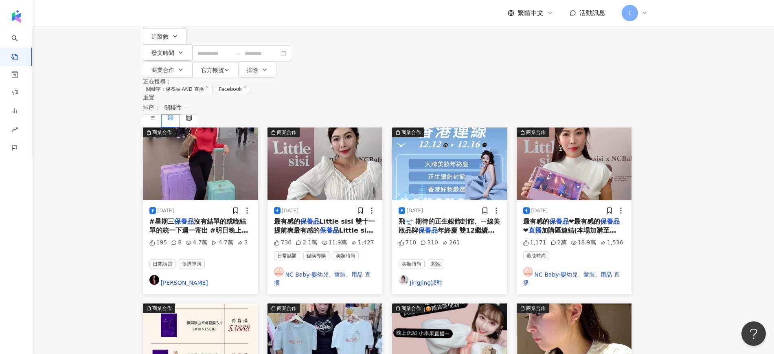
scroll to position [0, 0]
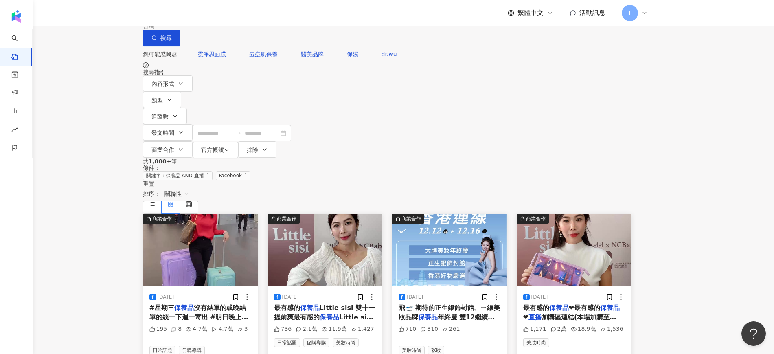
click at [501, 325] on div "710 310 261" at bounding box center [450, 333] width 102 height 16
click at [496, 286] on div "2024/12/8 飛🛫 期待的正生銀飾封館、ㄧ線美妝品牌 保養品 年終慶 雙12繼續嗨起來！超值優 710 310 261 美妝時尚 彩妝 JingJing…" at bounding box center [449, 333] width 115 height 94
click at [428, 292] on div "2024/12/8 飛🛫 期待的正生銀飾封館、ㄧ線美妝品牌 保養品 年終慶 雙12繼續嗨起來！超值優 710 310 261 美妝時尚 彩妝 JingJing…" at bounding box center [449, 333] width 115 height 94
click at [180, 15] on div "Facebook" at bounding box center [164, 8] width 33 height 13
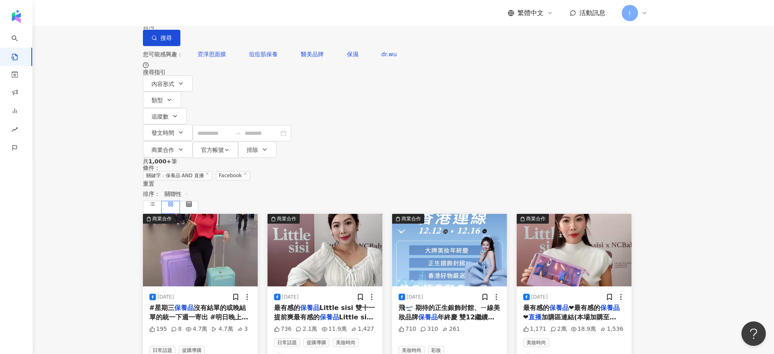
click at [180, 15] on div "Facebook" at bounding box center [164, 8] width 33 height 13
drag, startPoint x: 250, startPoint y: 49, endPoint x: 213, endPoint y: 42, distance: 37.3
click at [213, 42] on div "**********" at bounding box center [387, 23] width 489 height 46
type input "*********"
click at [180, 46] on button "搜尋" at bounding box center [161, 38] width 37 height 16
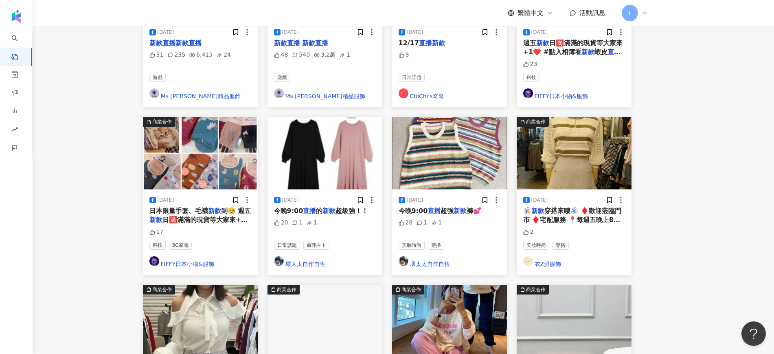
scroll to position [356, 0]
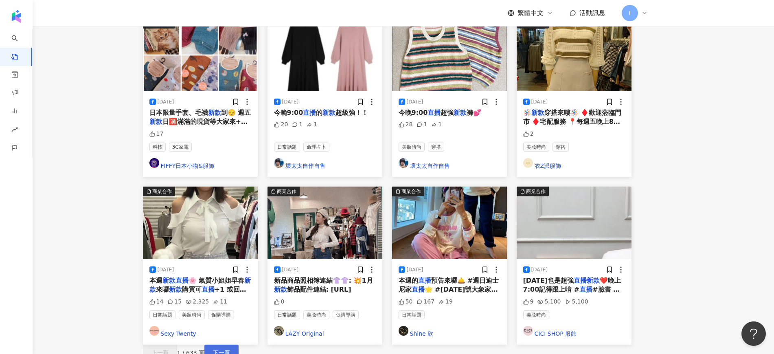
click at [230, 349] on span "下一頁" at bounding box center [221, 352] width 17 height 7
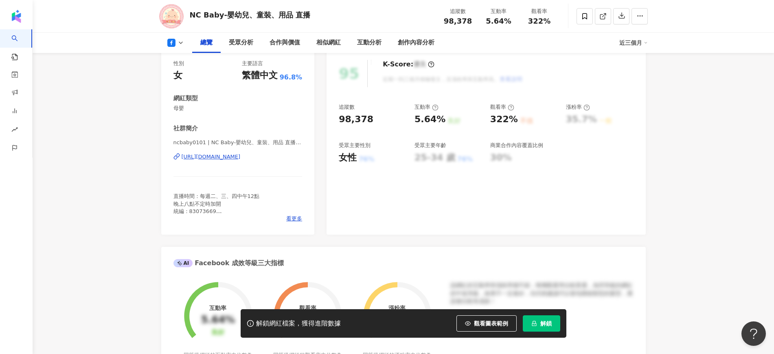
scroll to position [102, 0]
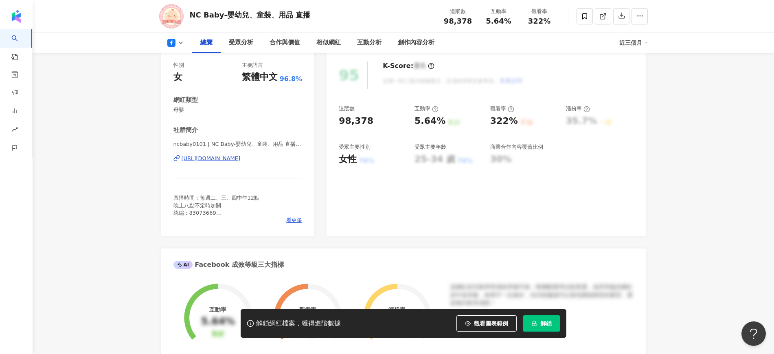
click at [239, 160] on div "[URL][DOMAIN_NAME]" at bounding box center [211, 158] width 59 height 7
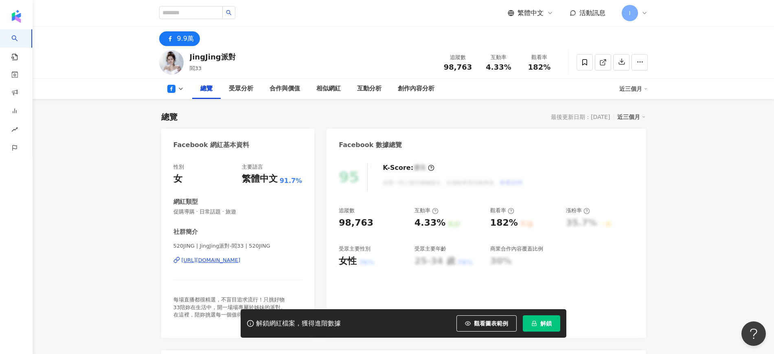
click at [241, 259] on div "https://www.facebook.com/570064139742548" at bounding box center [211, 260] width 59 height 7
